Goal: Task Accomplishment & Management: Manage account settings

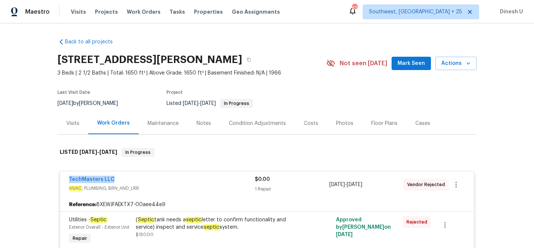
scroll to position [95, 0]
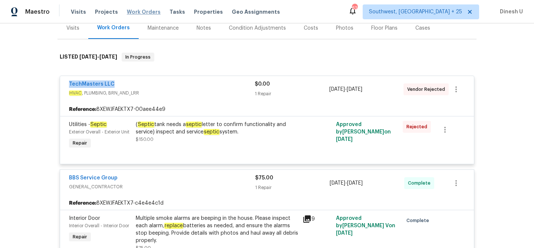
click at [138, 8] on span "Work Orders" at bounding box center [144, 11] width 34 height 7
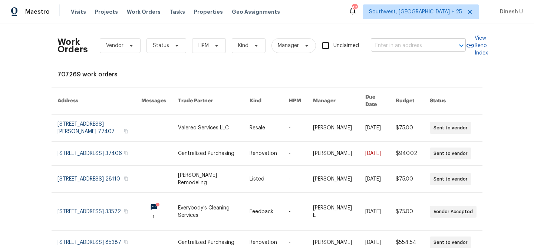
click at [390, 48] on input "text" at bounding box center [408, 46] width 74 height 12
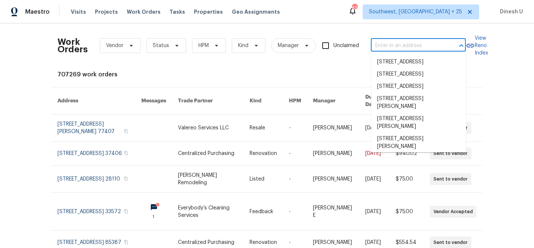
paste input "[STREET_ADDRESS]"
type input "[STREET_ADDRESS]"
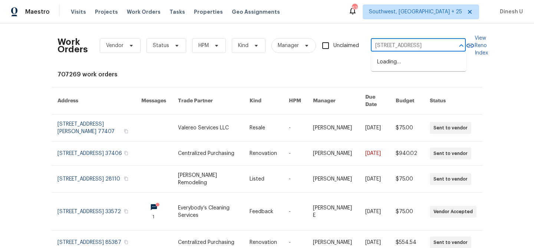
scroll to position [0, 45]
click at [389, 63] on li "[STREET_ADDRESS]" at bounding box center [418, 62] width 95 height 12
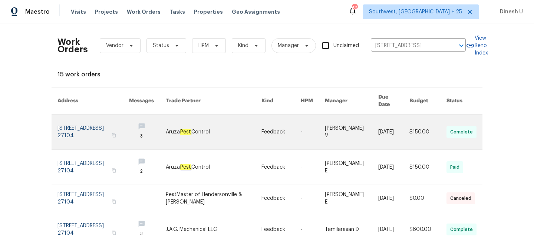
click at [94, 118] on link at bounding box center [94, 132] width 72 height 35
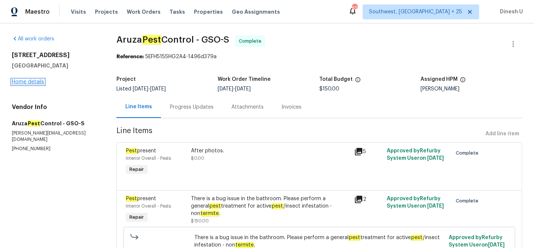
click at [25, 79] on link "Home details" at bounding box center [28, 81] width 32 height 5
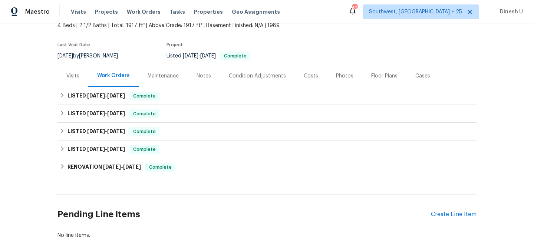
scroll to position [67, 0]
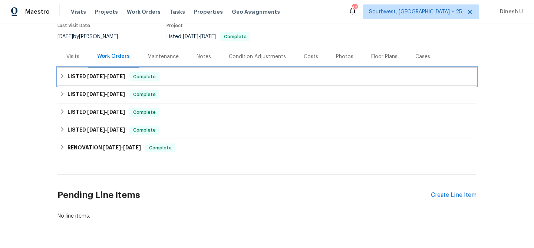
click at [98, 77] on span "[DATE]" at bounding box center [96, 76] width 18 height 5
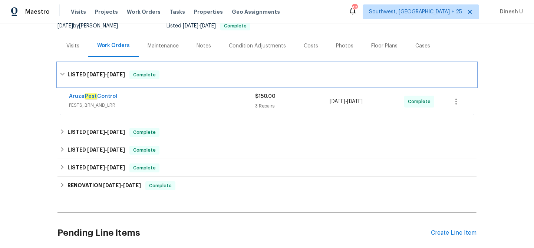
scroll to position [90, 0]
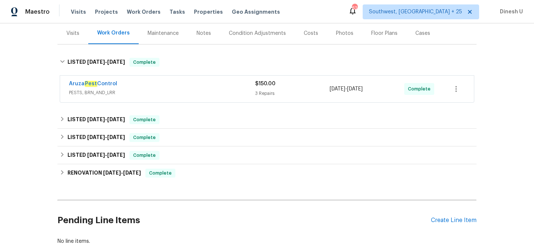
click at [263, 91] on div "3 Repairs" at bounding box center [292, 93] width 75 height 7
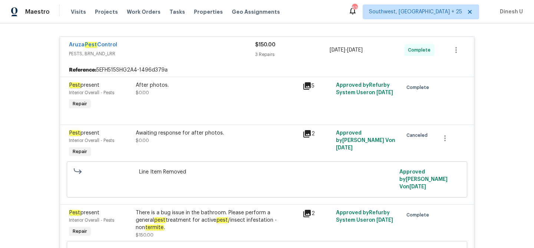
scroll to position [133, 0]
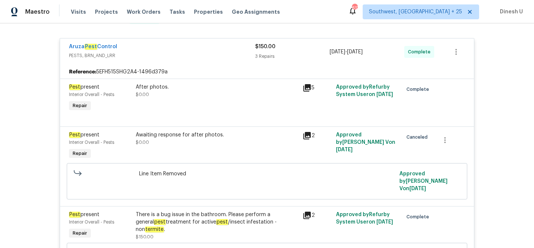
click at [307, 85] on icon at bounding box center [307, 87] width 7 height 7
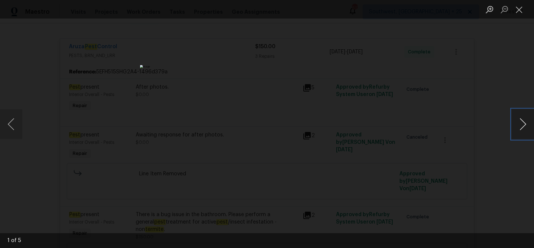
click at [524, 125] on button "Next image" at bounding box center [523, 124] width 22 height 30
click at [520, 14] on button "Close lightbox" at bounding box center [519, 9] width 15 height 13
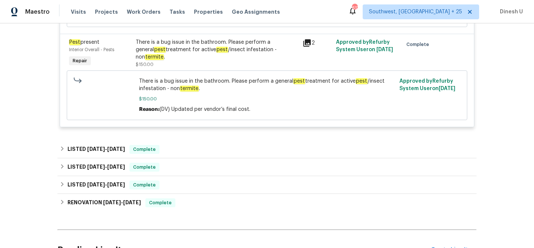
scroll to position [331, 0]
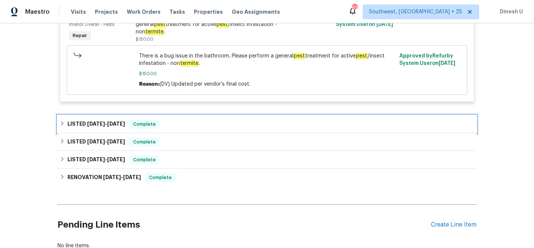
click at [123, 126] on span "[DATE]" at bounding box center [116, 123] width 18 height 5
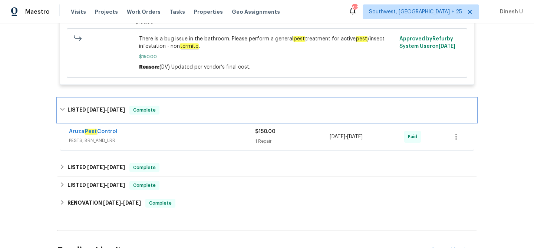
scroll to position [363, 0]
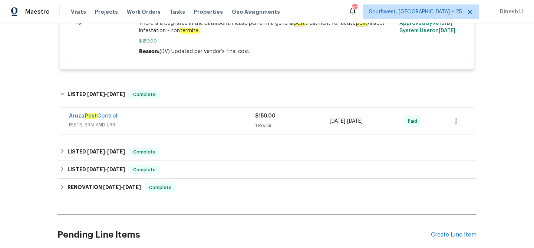
click at [258, 128] on div "1 Repair" at bounding box center [292, 125] width 75 height 7
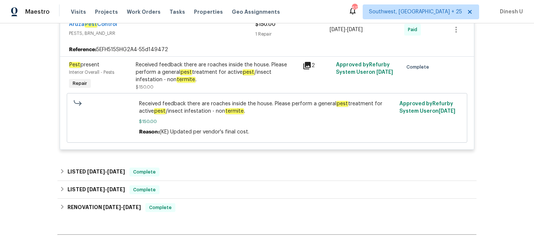
scroll to position [475, 0]
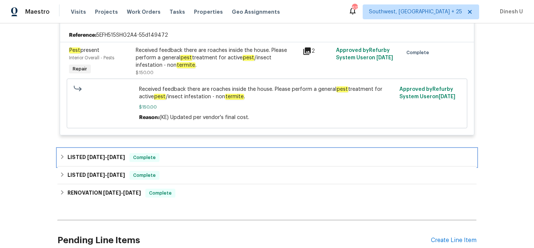
click at [114, 155] on h6 "LISTED [DATE] - [DATE]" at bounding box center [97, 157] width 58 height 9
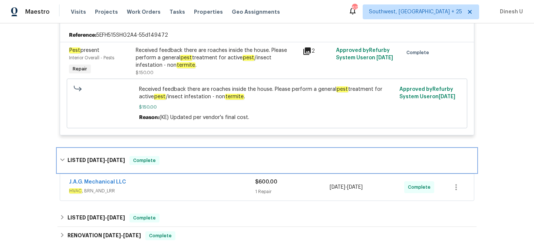
scroll to position [535, 0]
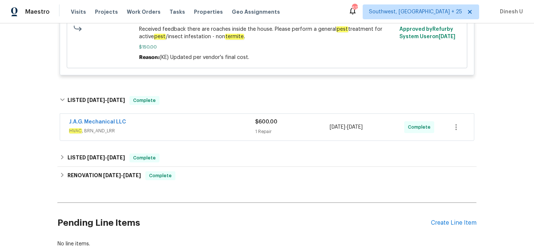
click at [264, 131] on div "1 Repair" at bounding box center [292, 131] width 75 height 7
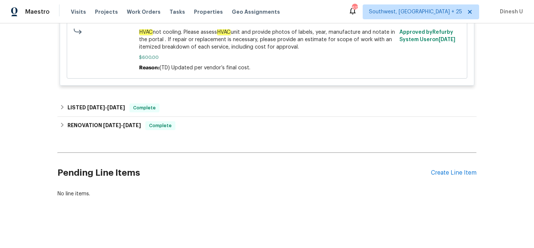
scroll to position [726, 0]
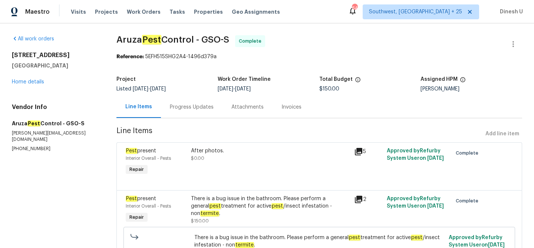
click at [137, 37] on span "Aruza Pest Control - GSO-S" at bounding box center [173, 39] width 113 height 9
copy span "Aruza Pest Control - GSO-S"
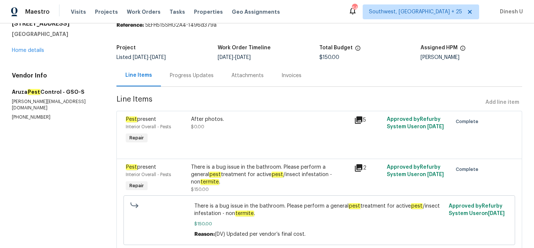
click at [177, 66] on div "Progress Updates" at bounding box center [192, 76] width 62 height 22
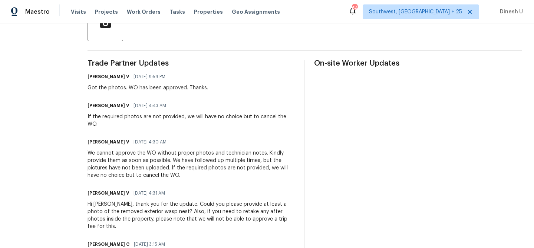
scroll to position [156, 0]
